Goal: Transaction & Acquisition: Purchase product/service

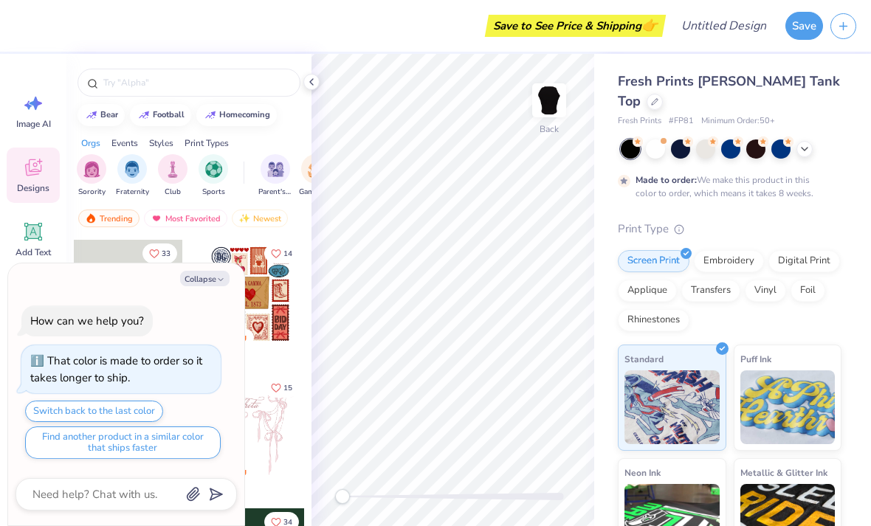
click at [210, 283] on button "Collapse" at bounding box center [204, 278] width 49 height 15
type textarea "x"
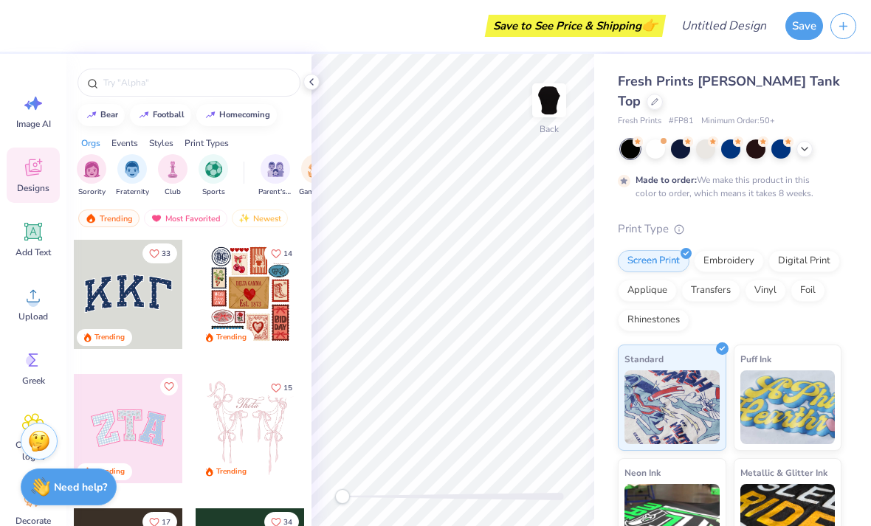
click at [32, 304] on circle at bounding box center [33, 302] width 10 height 10
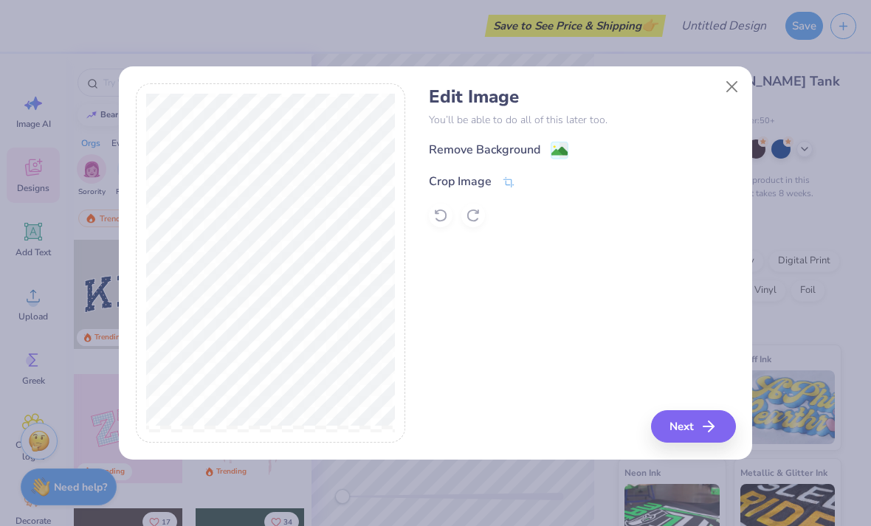
click at [513, 184] on icon at bounding box center [508, 182] width 13 height 13
click at [471, 272] on div "Edit Image You’ll be able to do all of this later too. Remove Background Crop I…" at bounding box center [582, 263] width 306 height 360
click at [526, 178] on button at bounding box center [532, 180] width 15 height 15
click at [687, 432] on button "Next" at bounding box center [693, 426] width 85 height 32
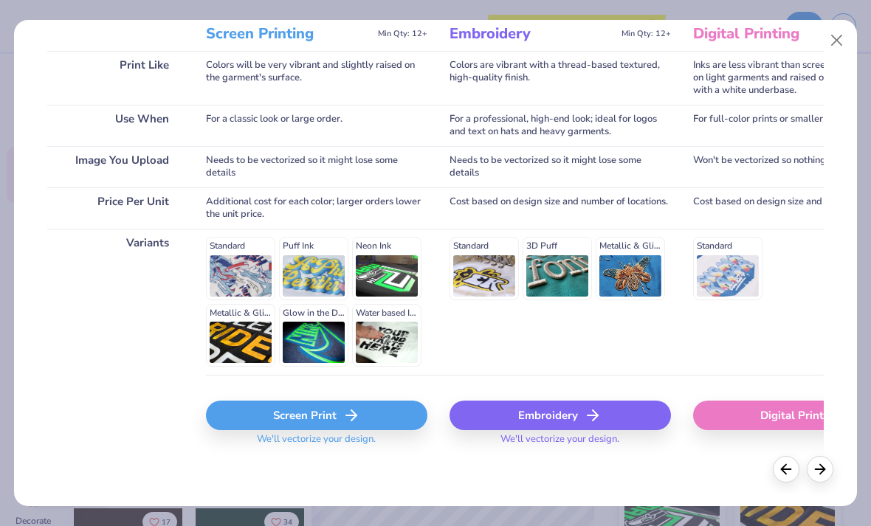
click at [317, 417] on div "Screen Print" at bounding box center [316, 416] width 221 height 30
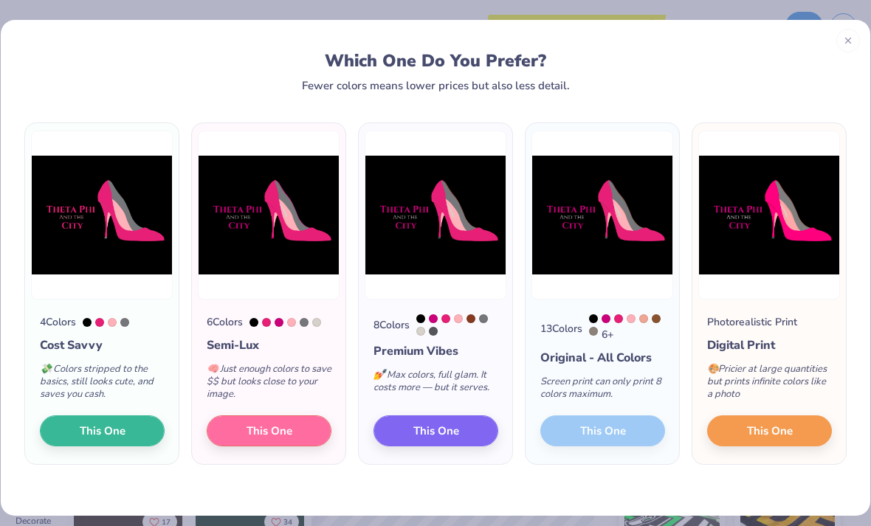
click at [282, 429] on span "This One" at bounding box center [269, 431] width 46 height 17
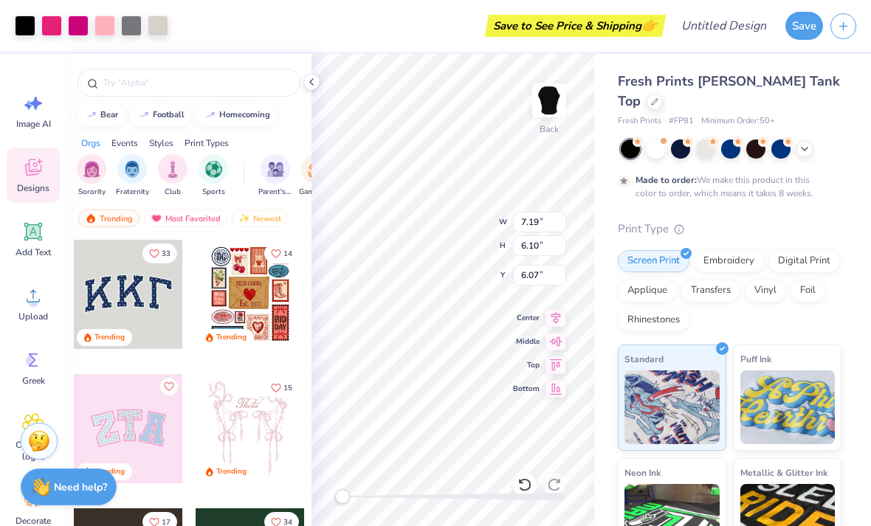
click at [317, 79] on div at bounding box center [311, 82] width 16 height 16
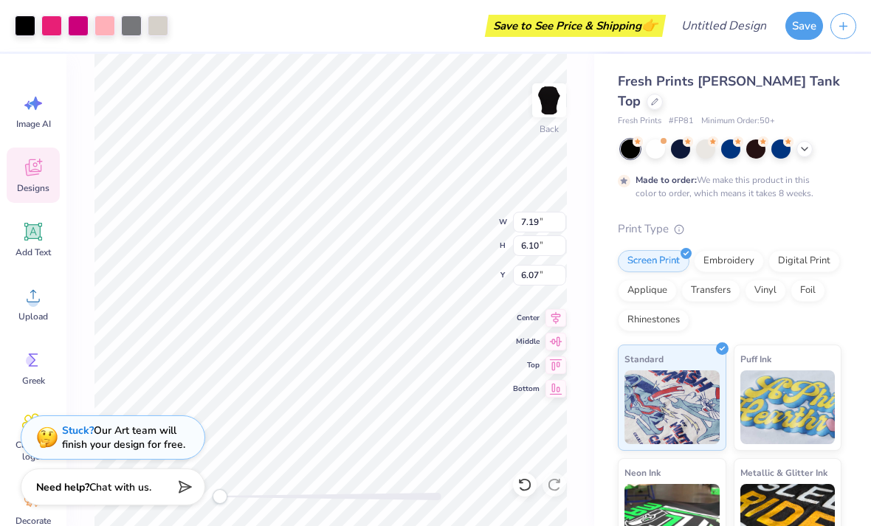
type input "3.00"
click at [549, 105] on img at bounding box center [549, 101] width 30 height 30
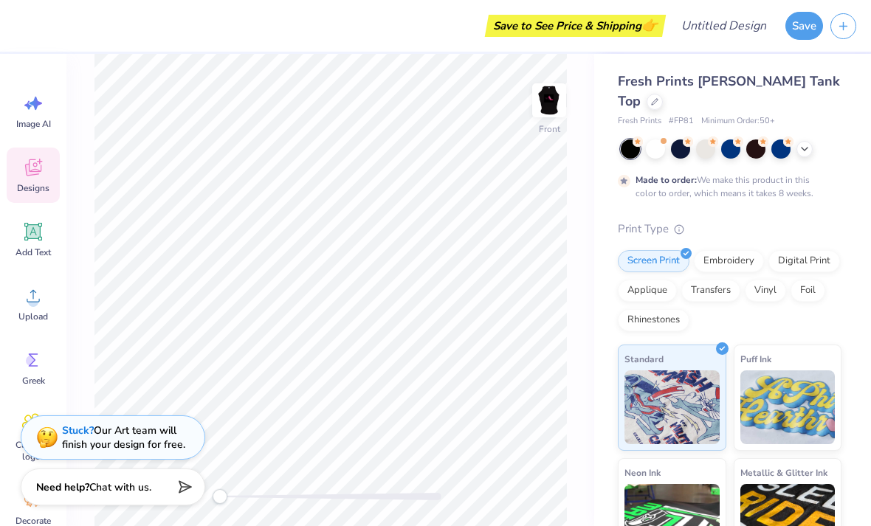
click at [558, 109] on img at bounding box center [549, 101] width 30 height 30
click at [652, 309] on div "Rhinestones" at bounding box center [653, 320] width 72 height 22
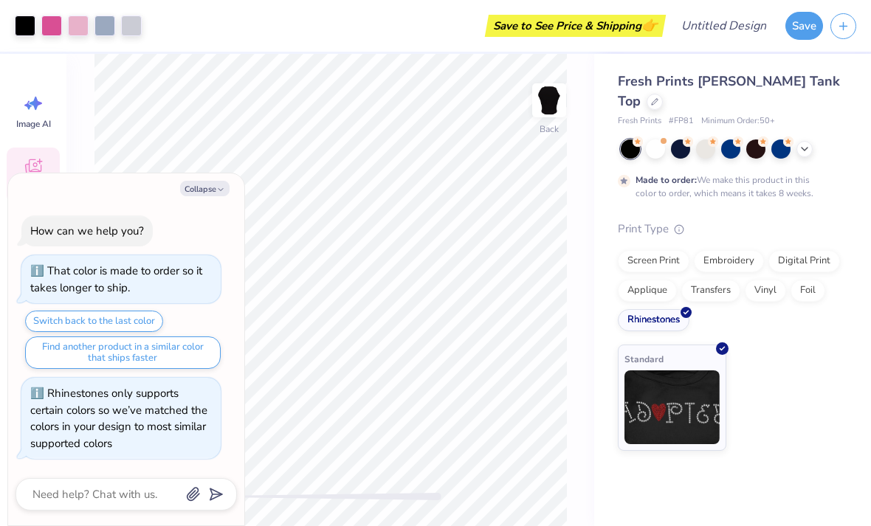
click at [198, 190] on button "Collapse" at bounding box center [204, 188] width 49 height 15
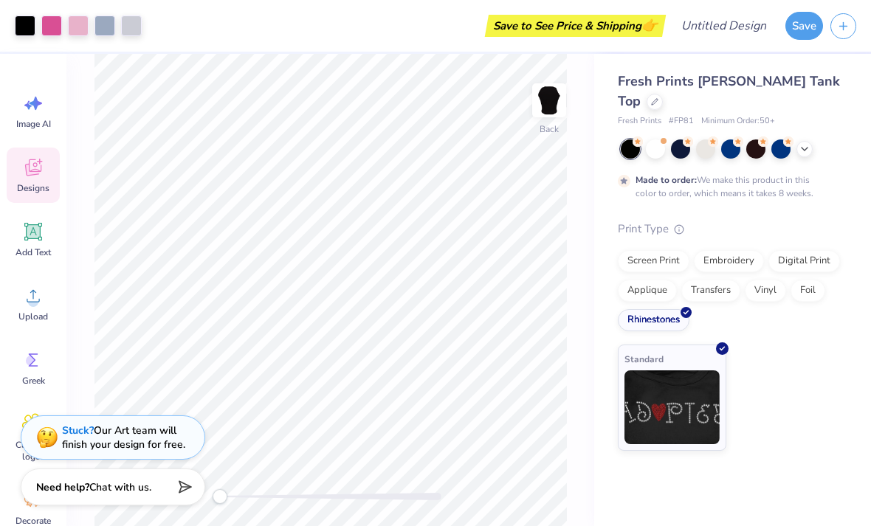
click at [642, 280] on div "Applique" at bounding box center [646, 291] width 59 height 22
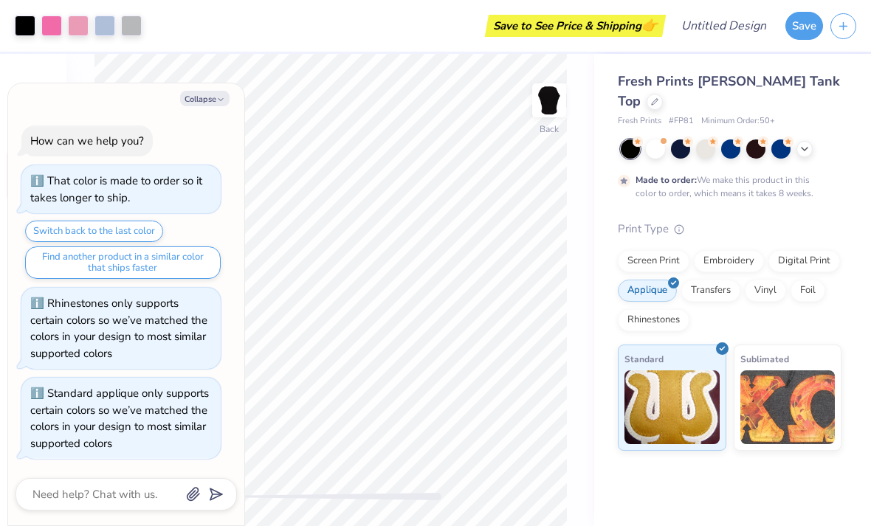
click at [710, 280] on div "Transfers" at bounding box center [710, 291] width 59 height 22
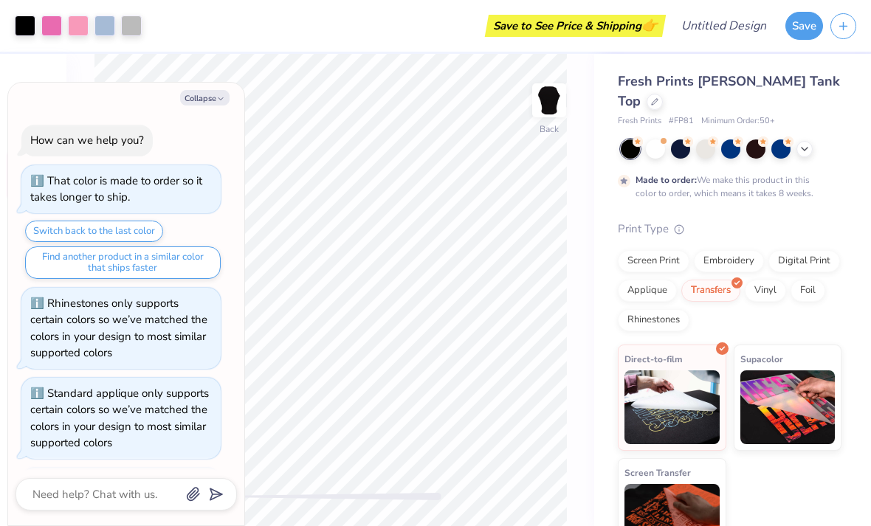
scroll to position [84, 0]
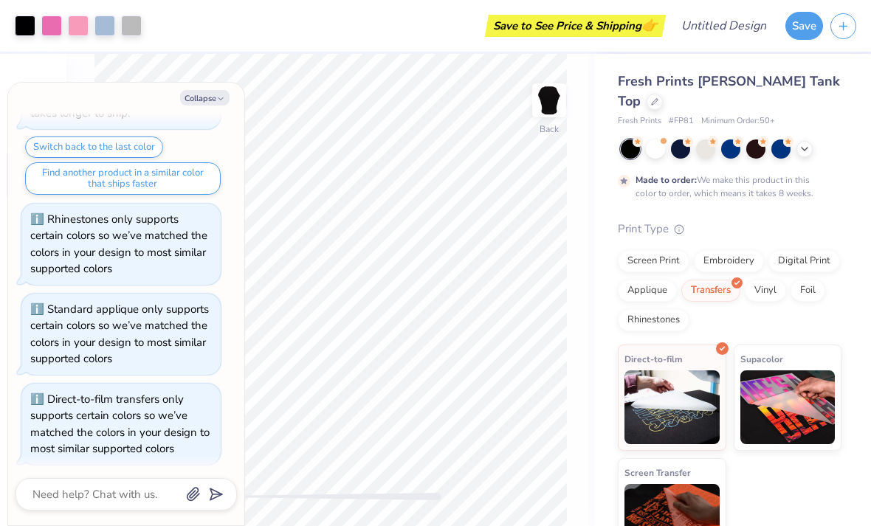
click at [733, 250] on div "Embroidery" at bounding box center [728, 261] width 70 height 22
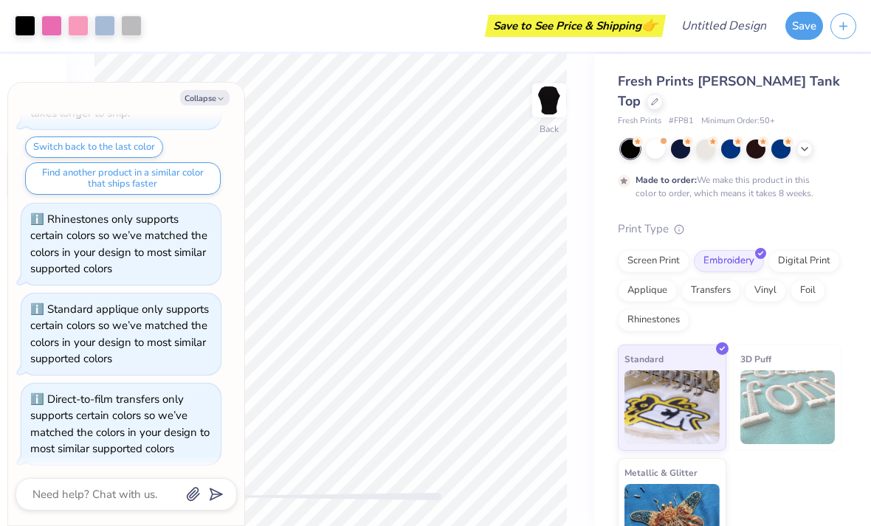
click at [812, 250] on div "Digital Print" at bounding box center [804, 261] width 72 height 22
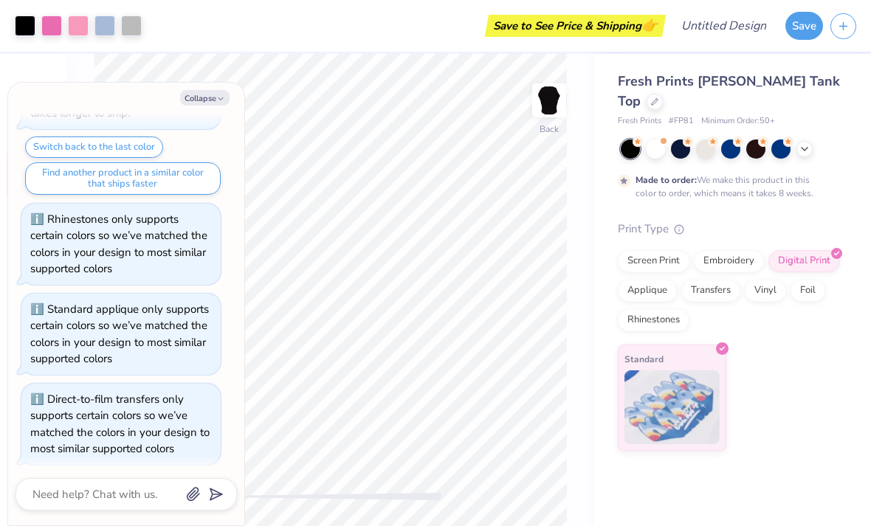
click at [649, 250] on div "Screen Print" at bounding box center [653, 261] width 72 height 22
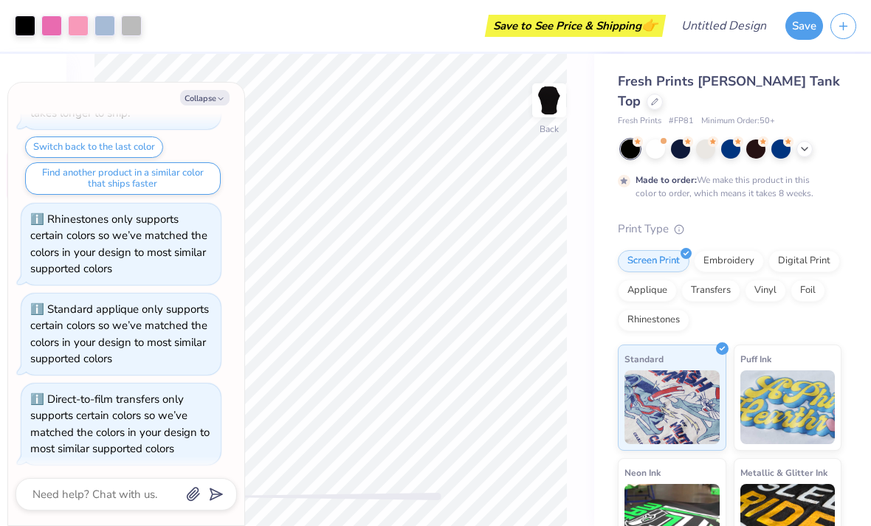
click at [205, 91] on button "Collapse" at bounding box center [204, 97] width 49 height 15
type textarea "x"
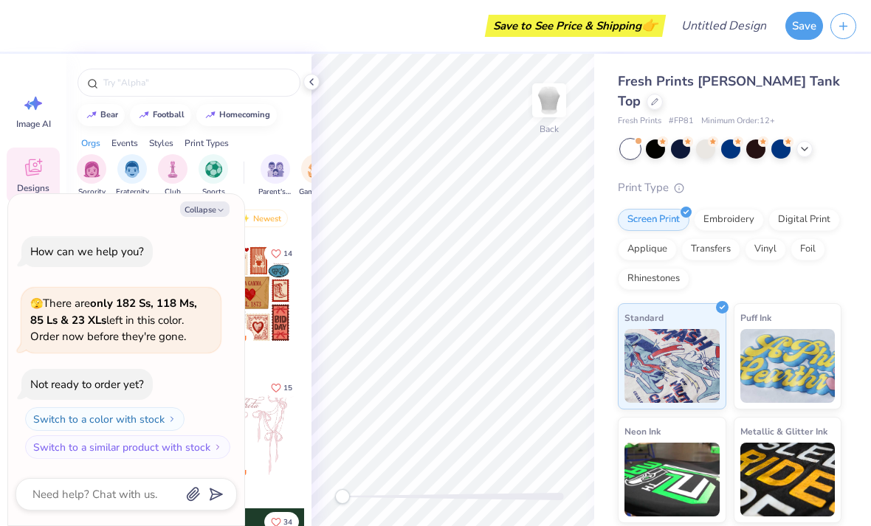
click at [212, 210] on button "Collapse" at bounding box center [204, 208] width 49 height 15
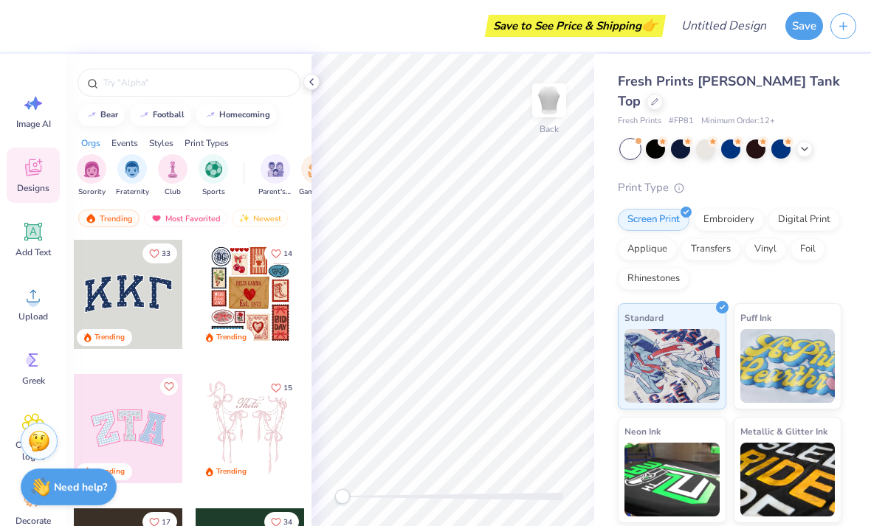
click at [23, 304] on icon at bounding box center [33, 296] width 22 height 22
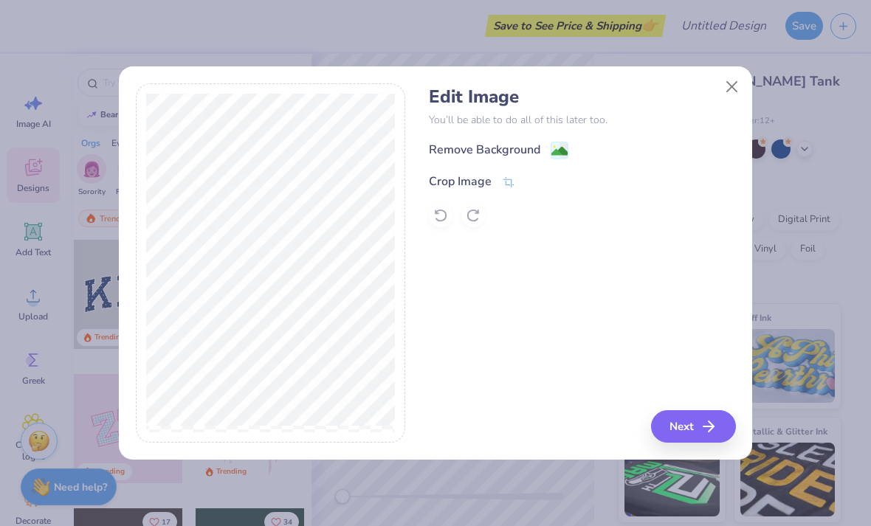
click at [565, 152] on image at bounding box center [559, 151] width 16 height 16
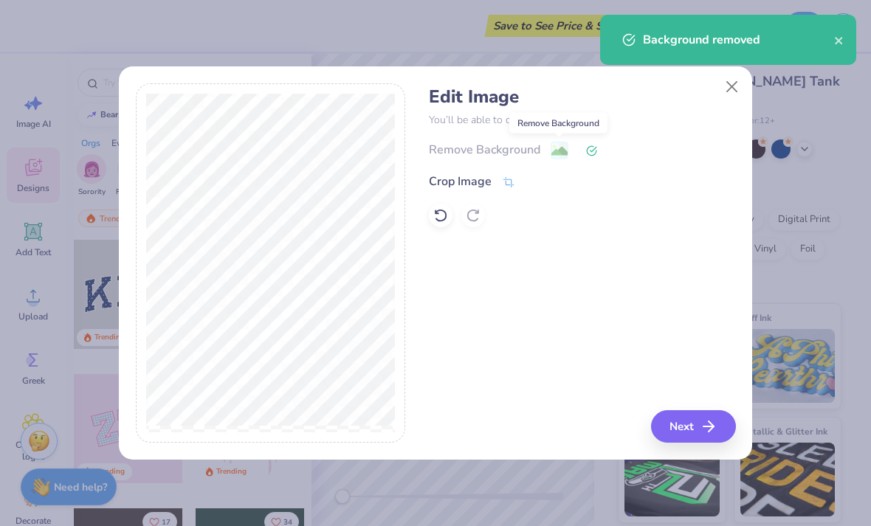
click at [691, 421] on button "Next" at bounding box center [693, 426] width 85 height 32
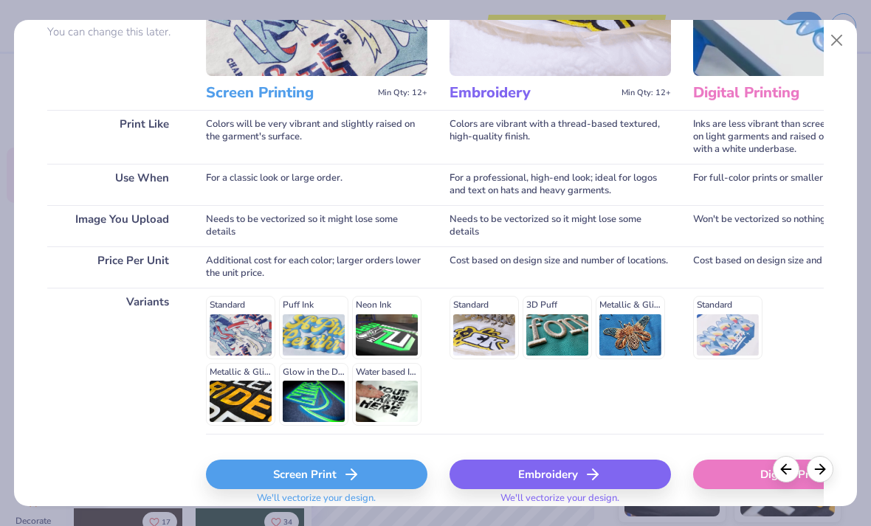
scroll to position [151, 0]
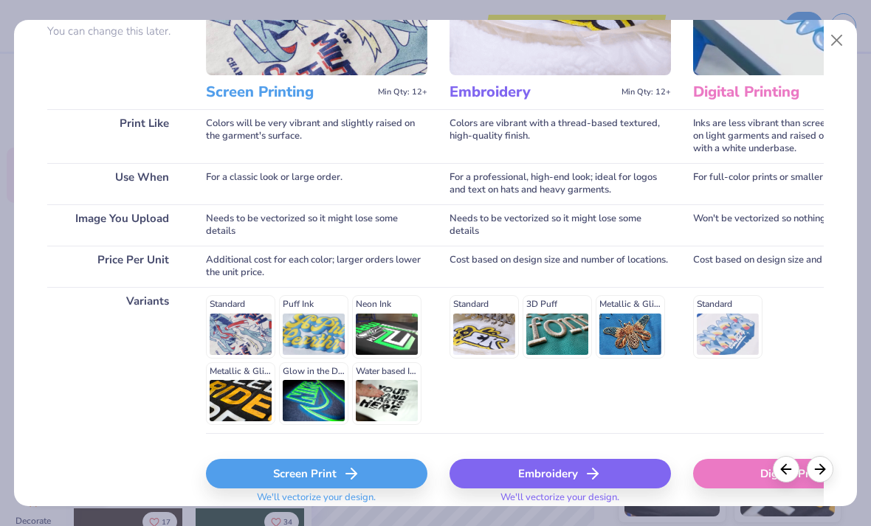
click at [319, 480] on div "Screen Print" at bounding box center [316, 474] width 221 height 30
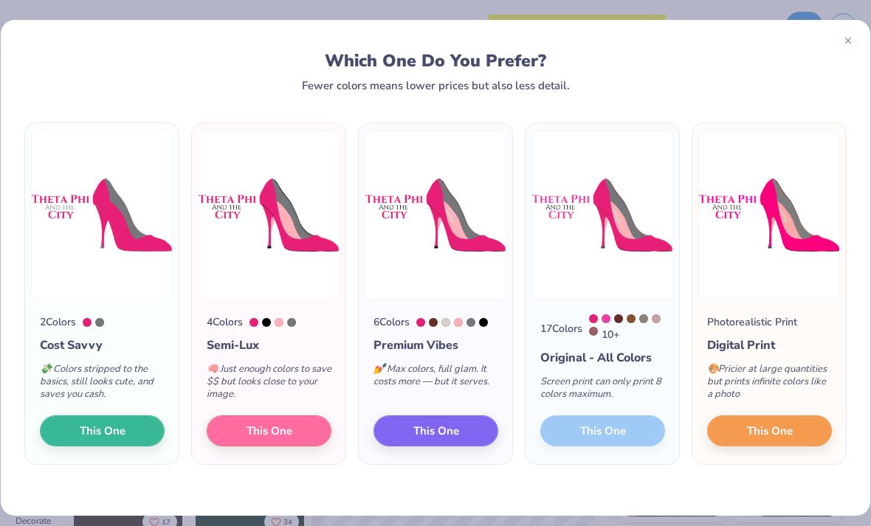
click at [269, 423] on button "This One" at bounding box center [269, 430] width 125 height 31
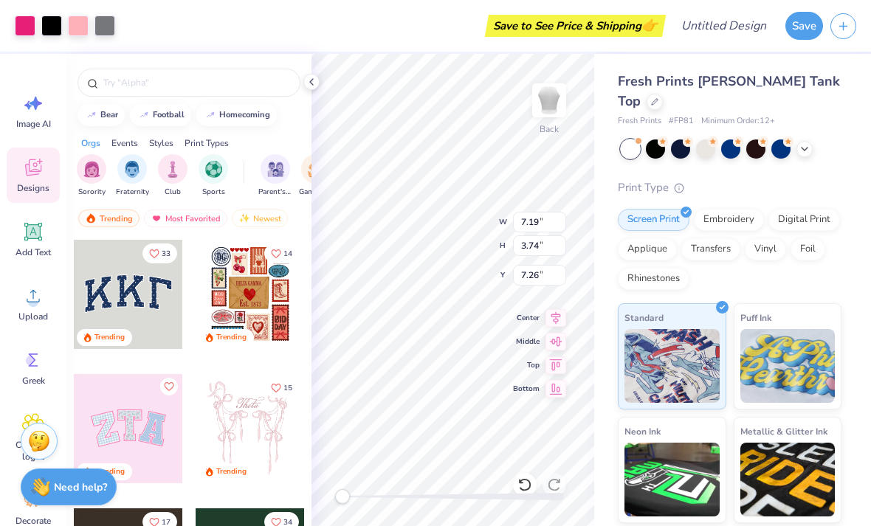
click at [561, 317] on icon at bounding box center [555, 318] width 21 height 18
click at [558, 361] on icon at bounding box center [556, 364] width 13 height 11
click at [557, 340] on icon at bounding box center [555, 342] width 21 height 18
click at [558, 320] on icon at bounding box center [555, 318] width 21 height 18
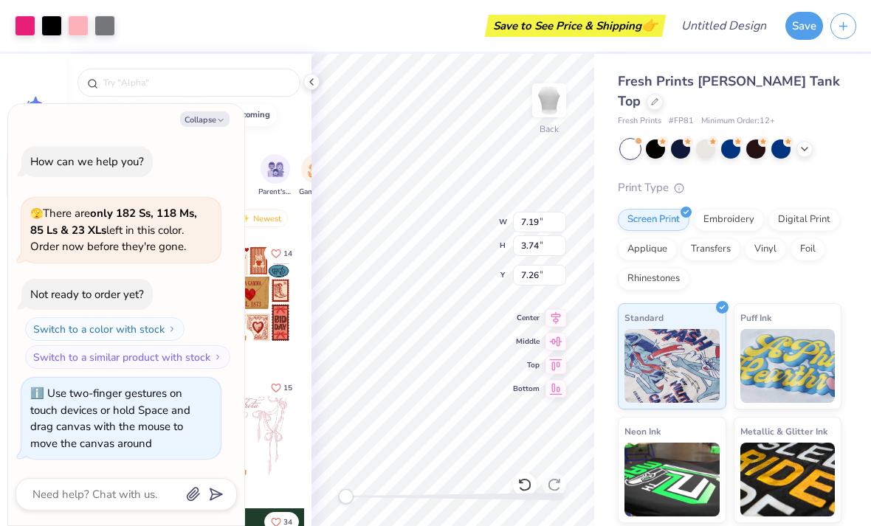
click at [199, 118] on button "Collapse" at bounding box center [204, 118] width 49 height 15
type textarea "x"
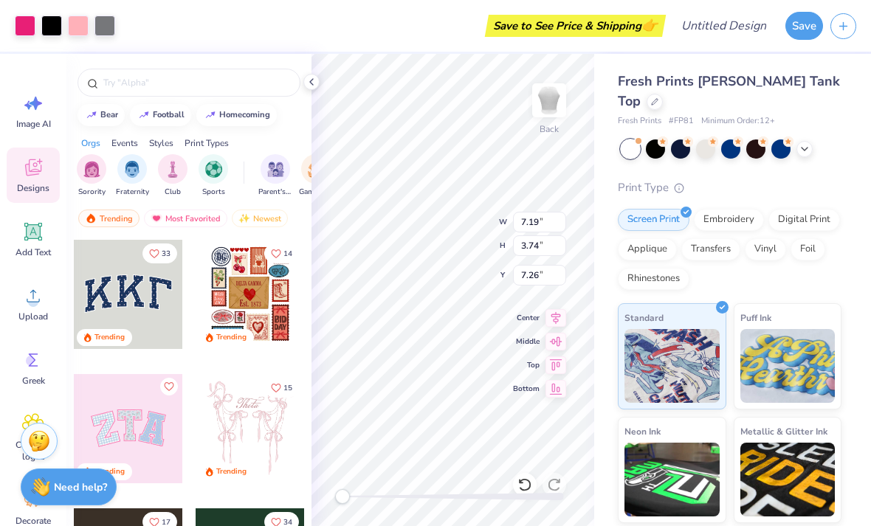
click at [309, 81] on icon at bounding box center [311, 82] width 12 height 12
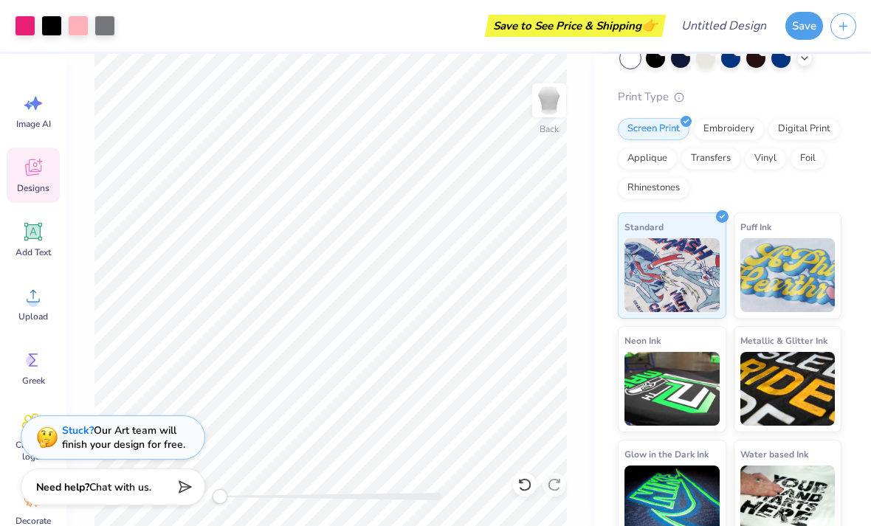
scroll to position [90, 0]
